Goal: Obtain resource: Obtain resource

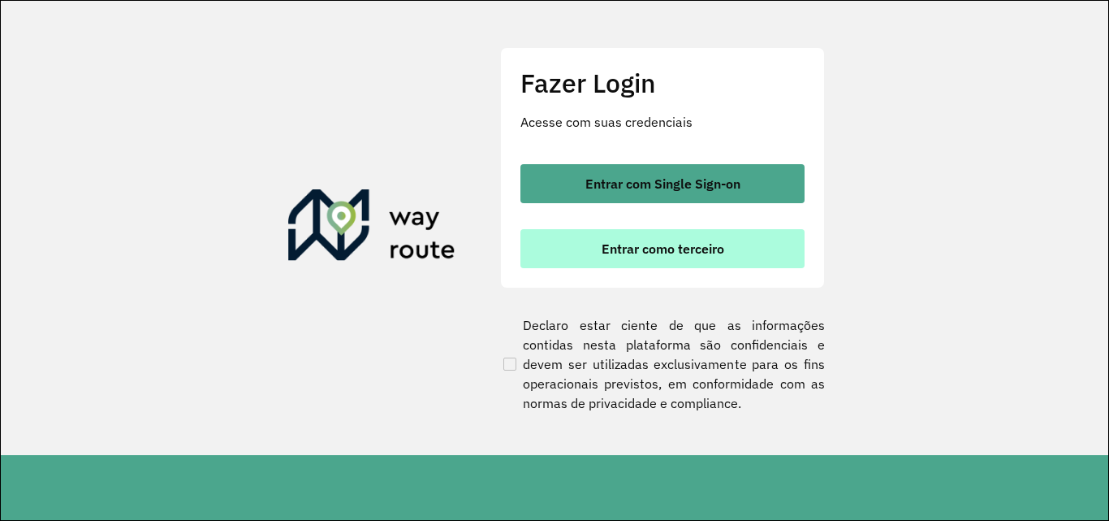
click at [534, 249] on button "Entrar como terceiro" at bounding box center [663, 248] width 284 height 39
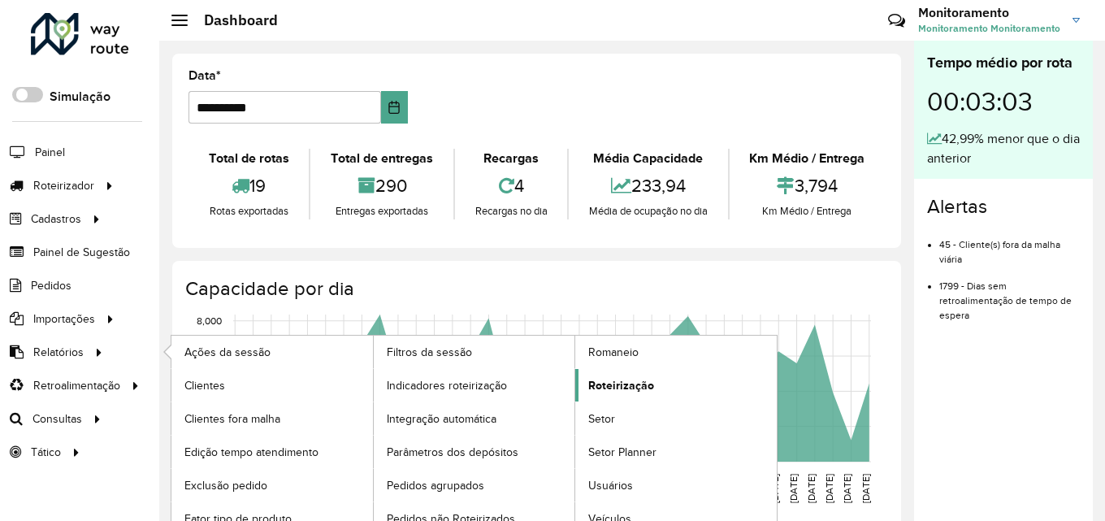
click at [622, 383] on span "Roteirização" at bounding box center [621, 385] width 66 height 17
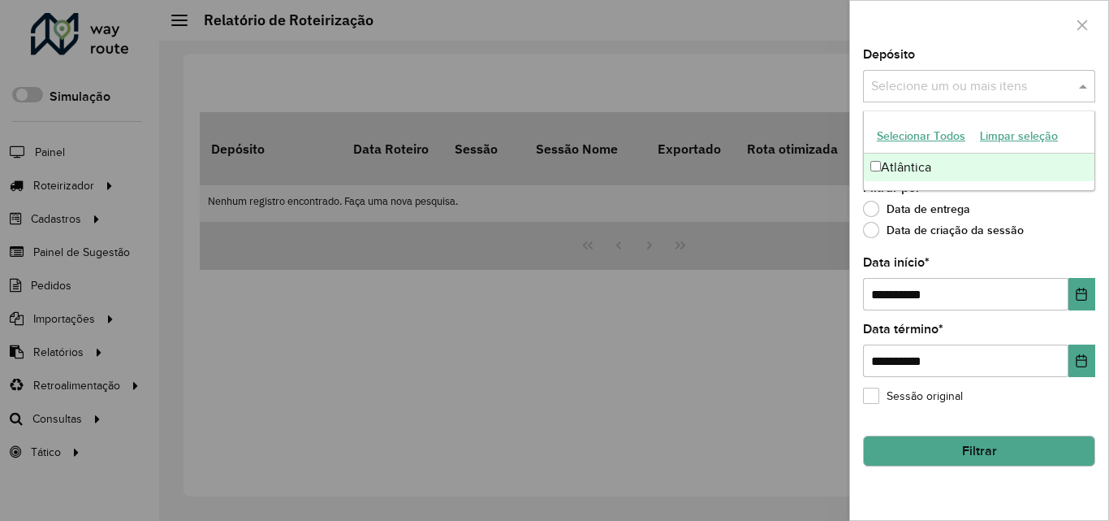
click at [923, 89] on input "text" at bounding box center [971, 86] width 208 height 19
click at [924, 163] on div "Atlântica" at bounding box center [979, 167] width 231 height 28
click at [941, 66] on div "Depósito Selecione um ou mais itens Atlântica × ×" at bounding box center [979, 76] width 232 height 54
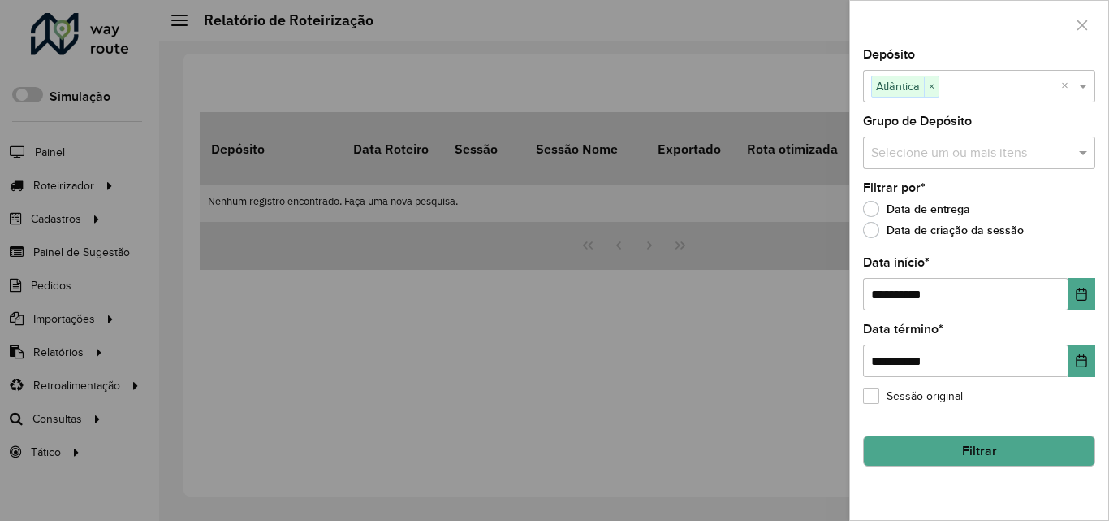
click at [933, 149] on input "text" at bounding box center [971, 153] width 208 height 19
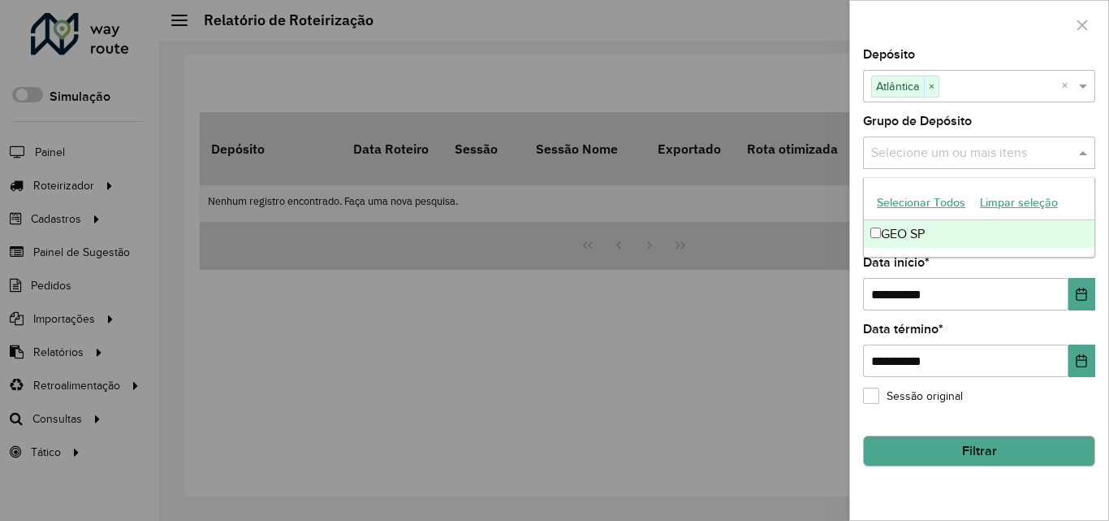
click at [946, 232] on div "GEO SP" at bounding box center [979, 234] width 231 height 28
click at [961, 58] on div "Depósito Selecione um ou mais itens Atlântica × ×" at bounding box center [979, 76] width 232 height 54
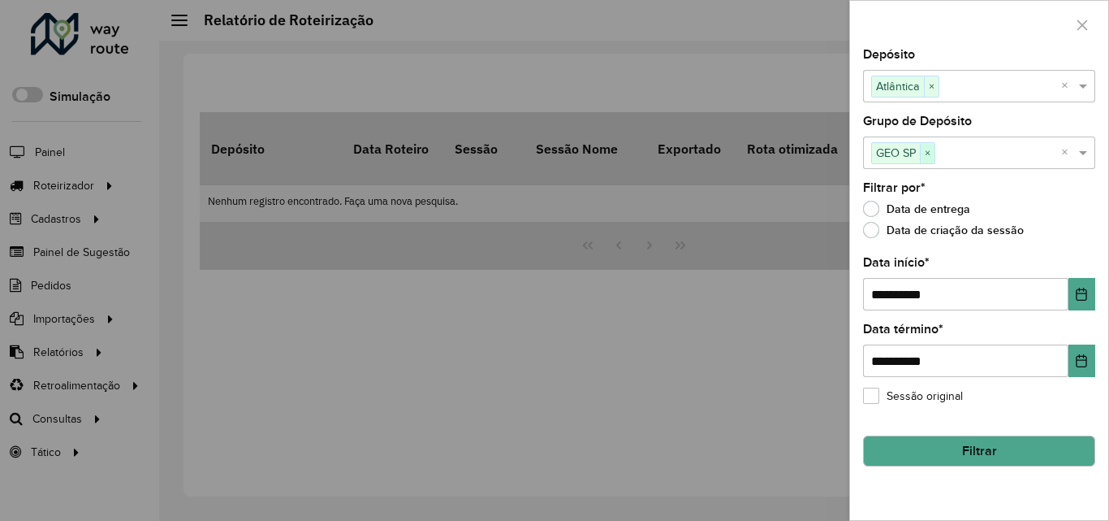
click at [931, 154] on span "×" at bounding box center [927, 153] width 15 height 19
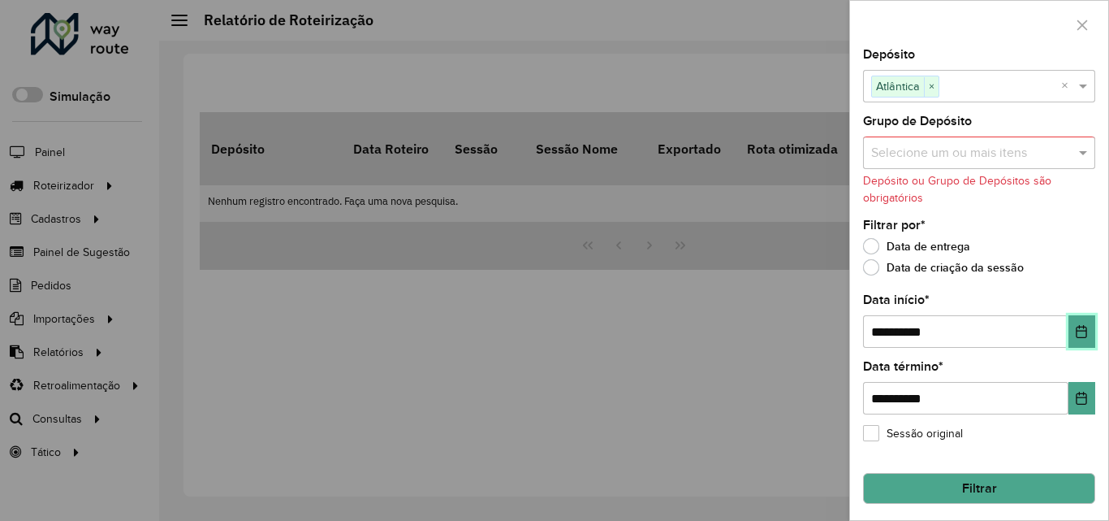
click at [1075, 333] on icon "Choose Date" at bounding box center [1081, 331] width 13 height 13
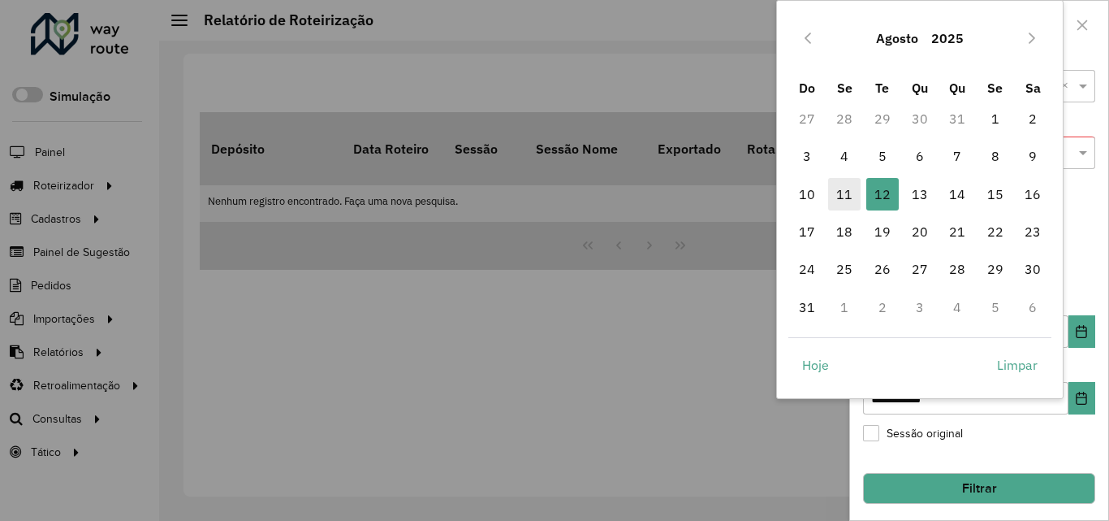
click at [845, 191] on span "11" at bounding box center [844, 194] width 32 height 32
type input "**********"
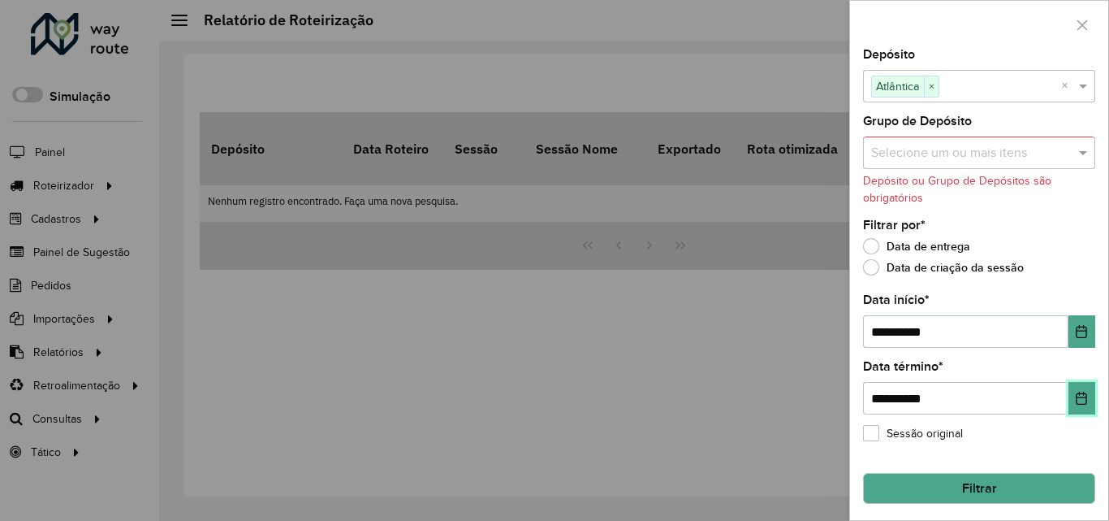
click at [1083, 403] on icon "Choose Date" at bounding box center [1081, 397] width 13 height 13
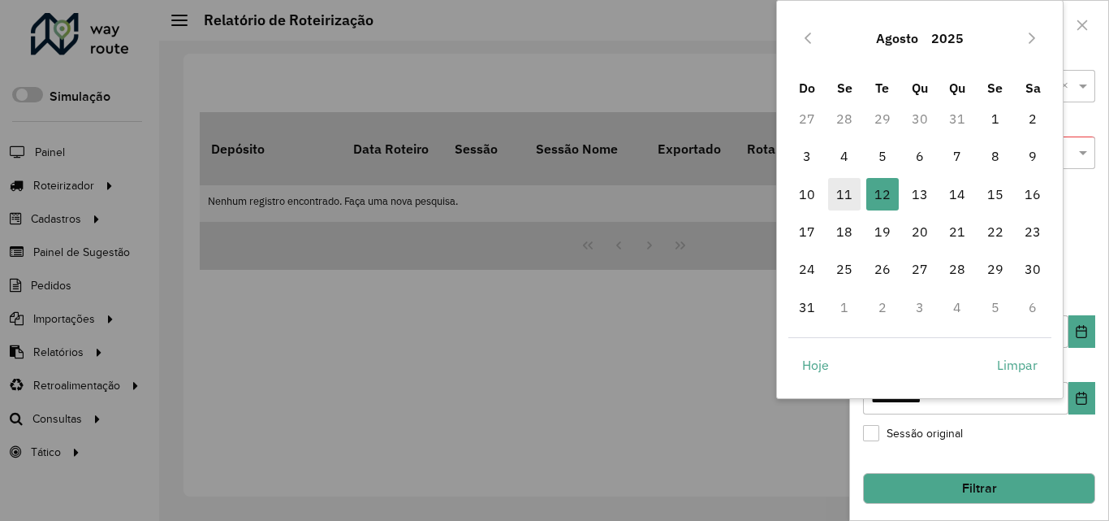
click at [834, 193] on span "11" at bounding box center [844, 194] width 32 height 32
type input "**********"
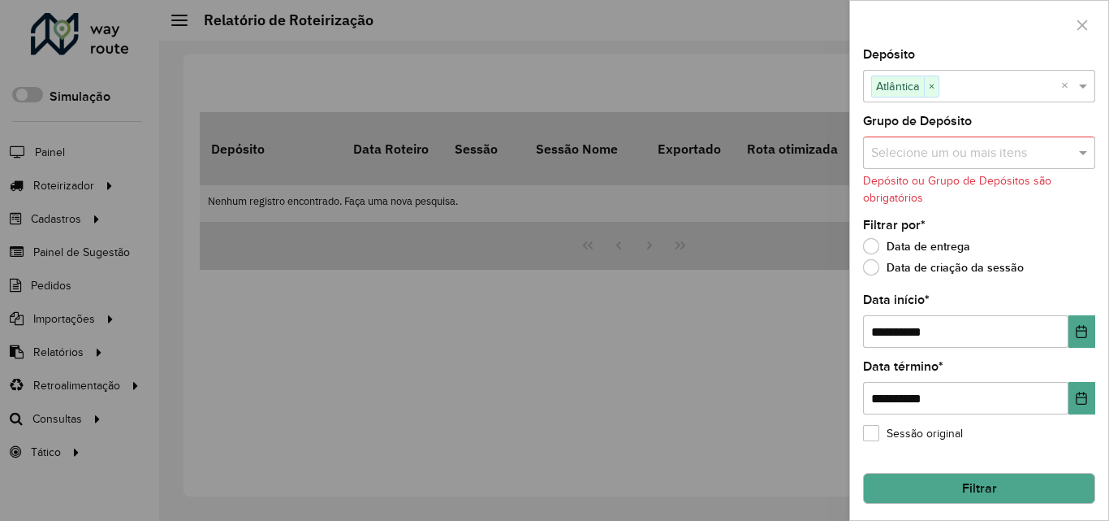
click at [979, 482] on button "Filtrar" at bounding box center [979, 488] width 232 height 31
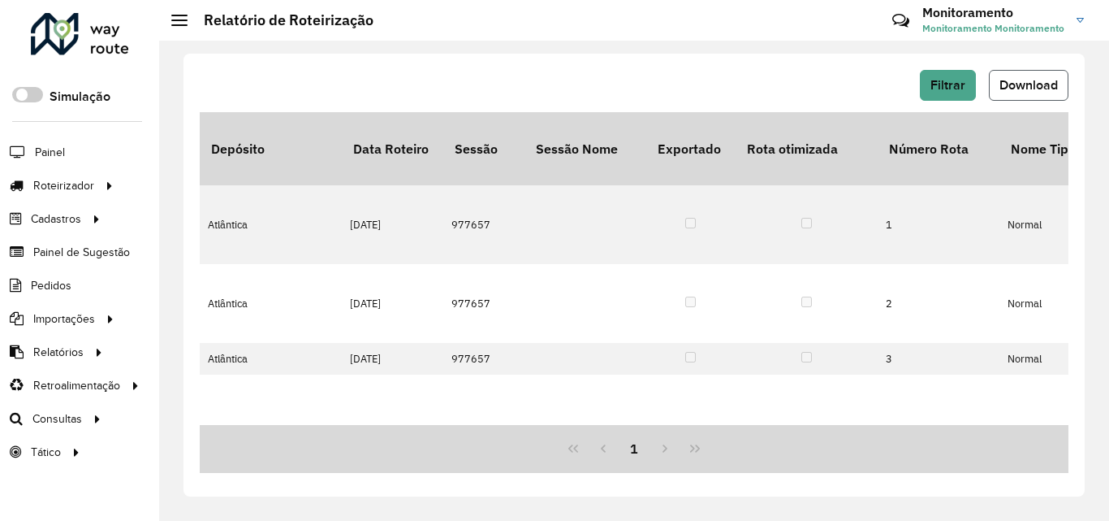
click at [1026, 93] on button "Download" at bounding box center [1029, 85] width 80 height 31
